Goal: Task Accomplishment & Management: Manage account settings

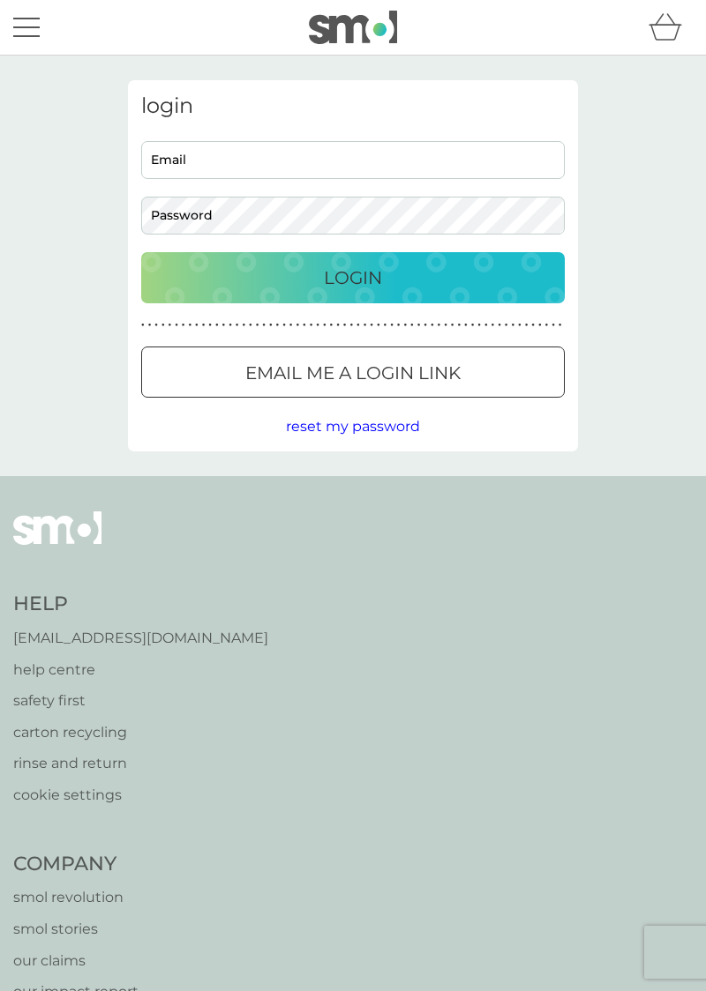
click at [192, 160] on input "Email" at bounding box center [352, 160] width 423 height 38
type input "gdmilne46@gmail.com"
click at [141, 252] on button "Login" at bounding box center [352, 277] width 423 height 51
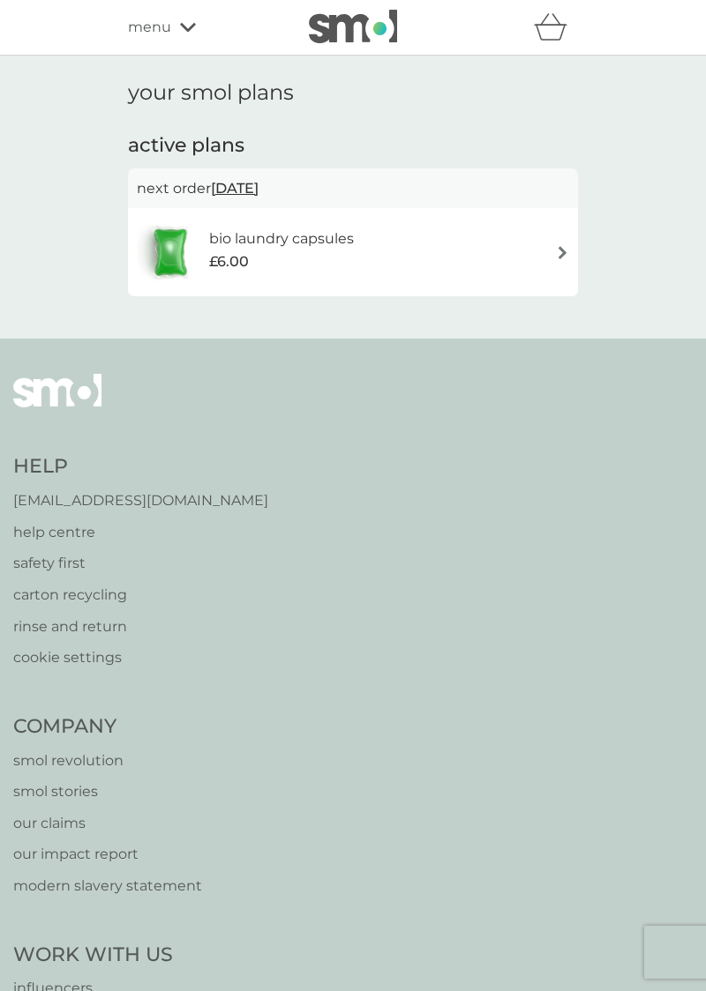
click at [563, 252] on img at bounding box center [562, 252] width 13 height 13
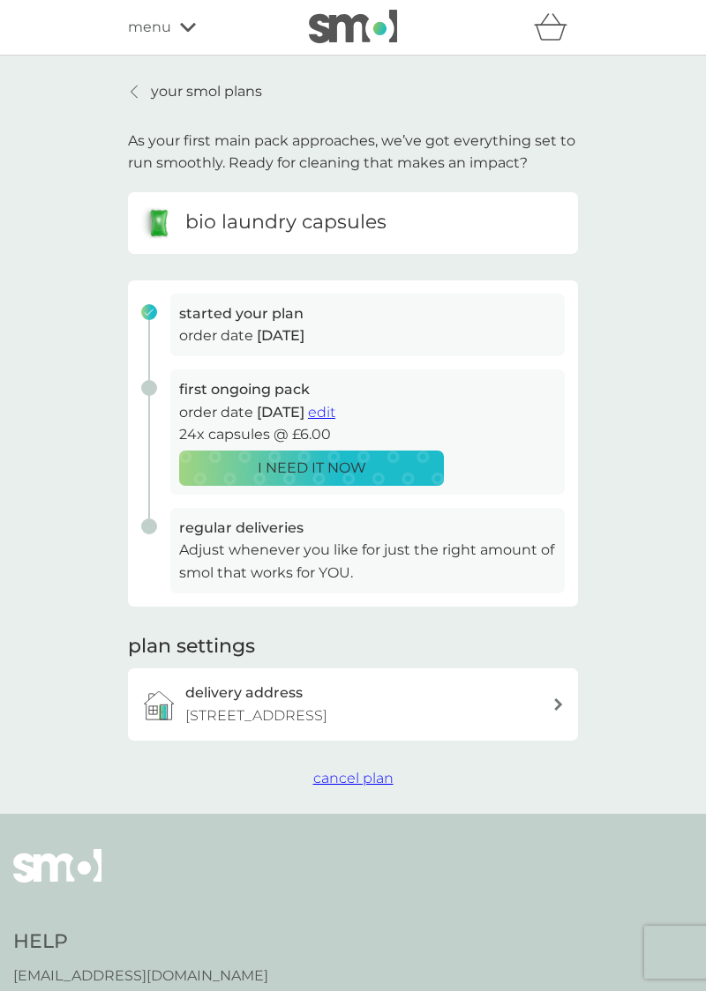
click at [335, 418] on span "edit" at bounding box center [321, 412] width 27 height 17
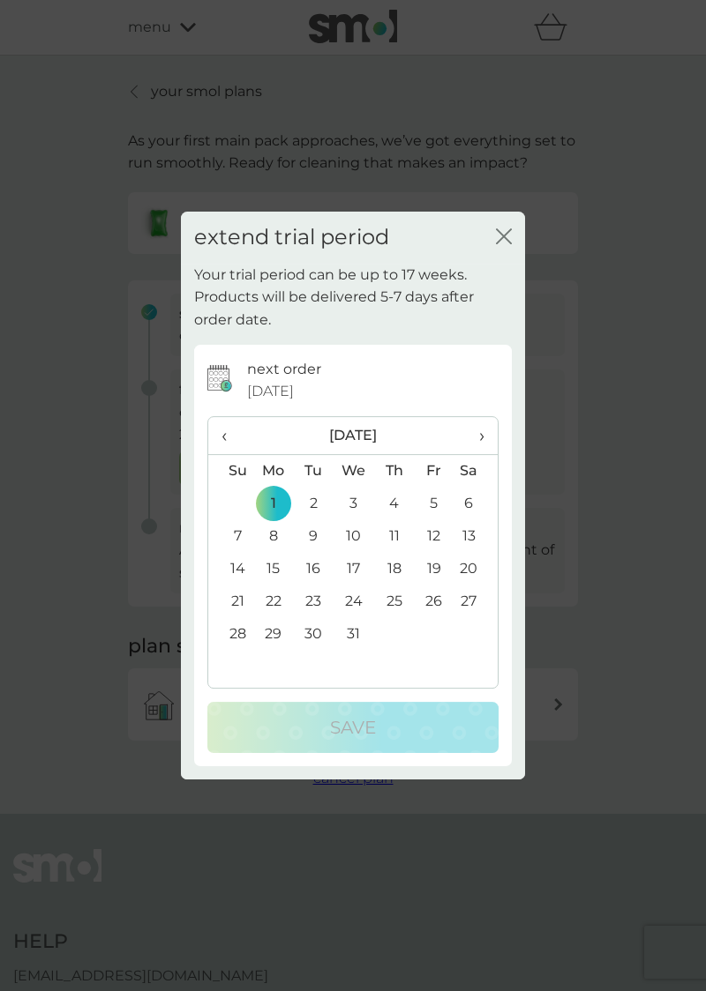
click at [273, 568] on td "15" at bounding box center [273, 569] width 41 height 33
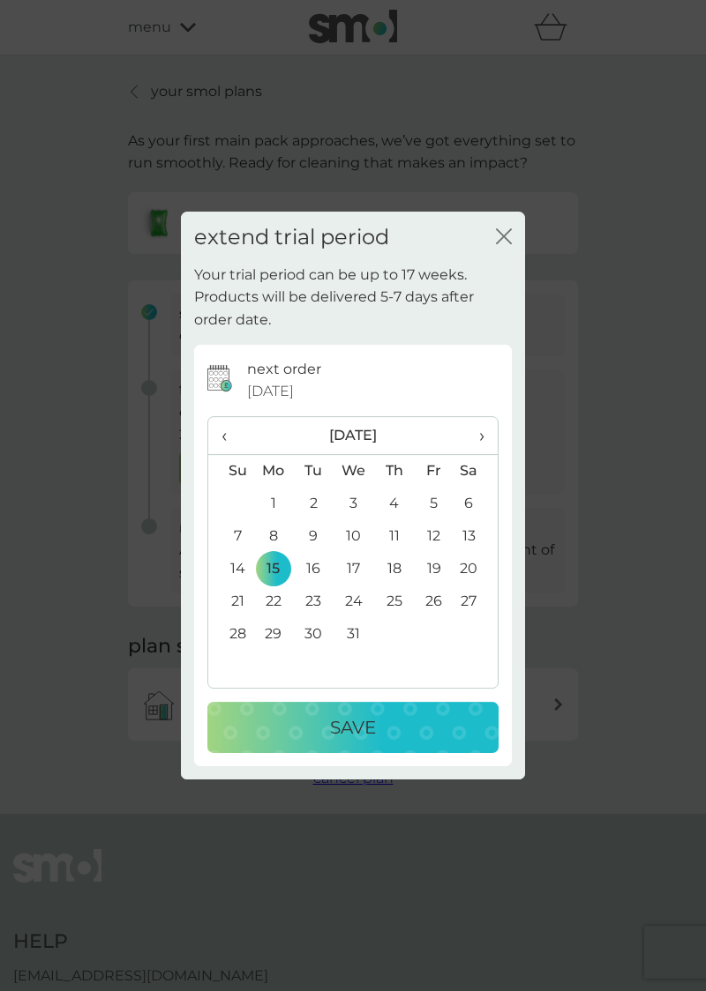
click at [381, 729] on div "Save" at bounding box center [353, 728] width 256 height 28
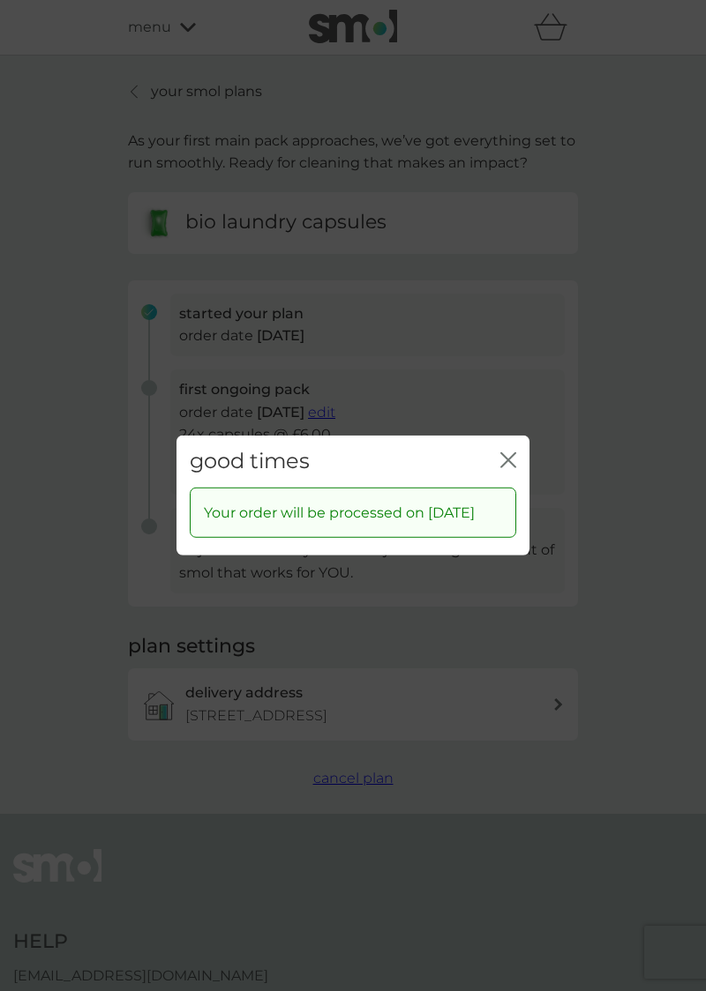
click at [503, 459] on button "close" at bounding box center [508, 461] width 16 height 19
